Goal: Information Seeking & Learning: Learn about a topic

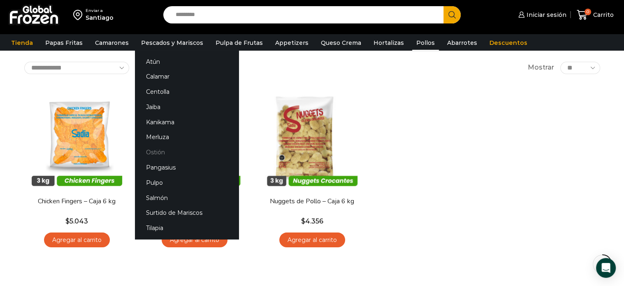
click at [160, 152] on link "Ostión" at bounding box center [187, 152] width 104 height 15
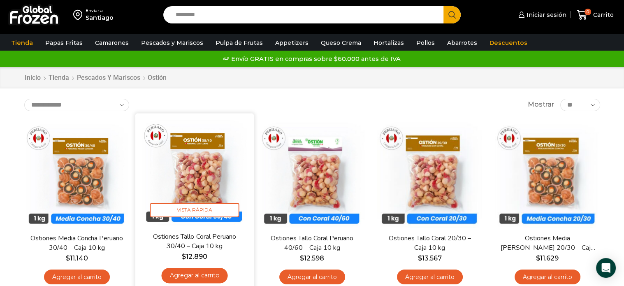
click at [203, 172] on img at bounding box center [195, 172] width 106 height 106
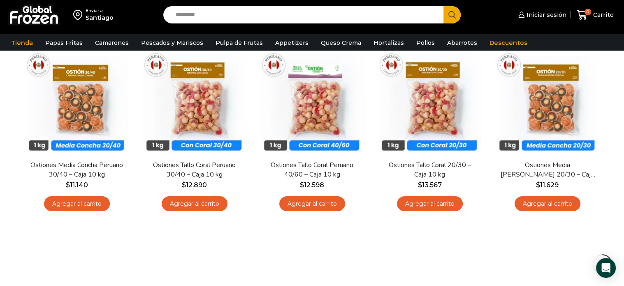
scroll to position [82, 0]
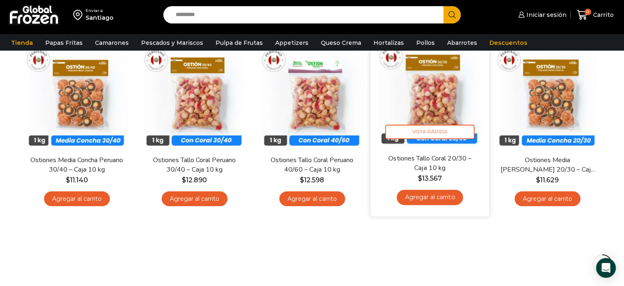
click at [444, 99] on img at bounding box center [430, 94] width 106 height 106
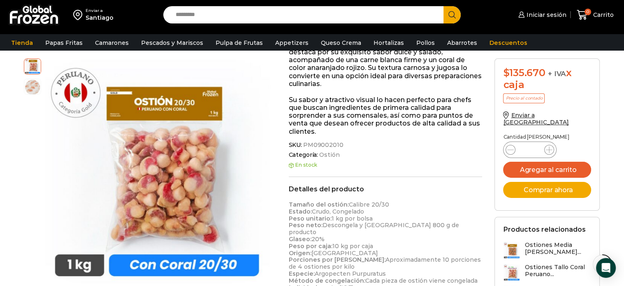
scroll to position [165, 0]
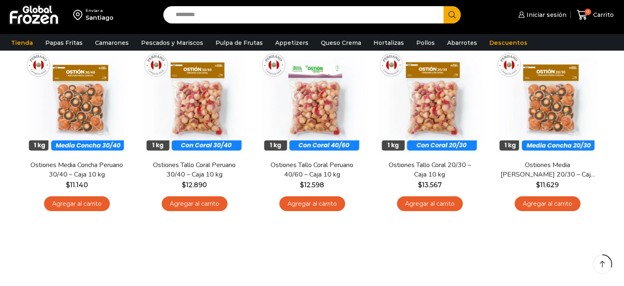
scroll to position [82, 0]
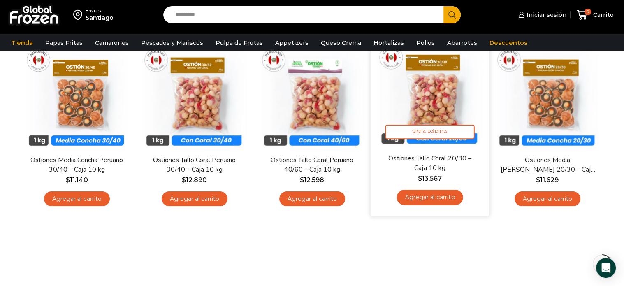
click at [441, 86] on img at bounding box center [430, 94] width 106 height 106
